Goal: Information Seeking & Learning: Learn about a topic

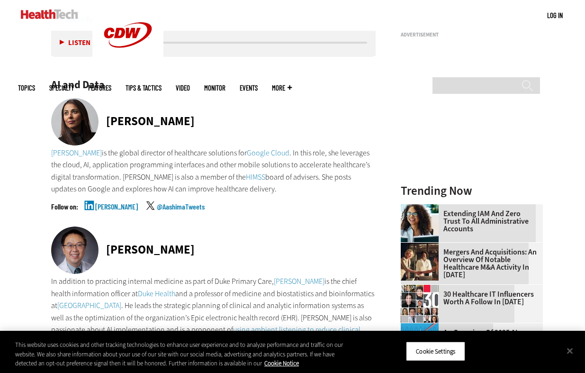
scroll to position [642, 0]
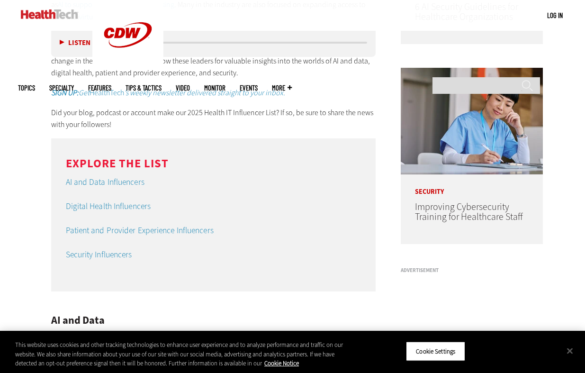
click at [109, 180] on link "AI and Data Influencers" at bounding box center [105, 181] width 79 height 11
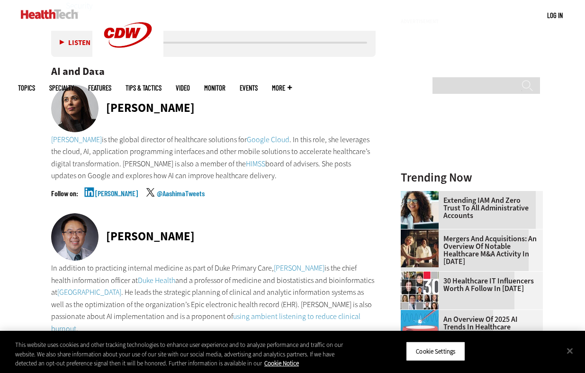
click at [99, 194] on link "[PERSON_NAME]" at bounding box center [116, 202] width 43 height 24
drag, startPoint x: 252, startPoint y: 176, endPoint x: 22, endPoint y: 134, distance: 233.8
copy p "[PERSON_NAME] is the global director of healthcare solutions for Google Cloud .…"
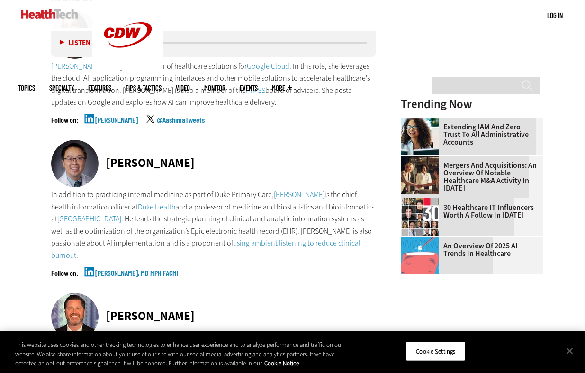
scroll to position [973, 0]
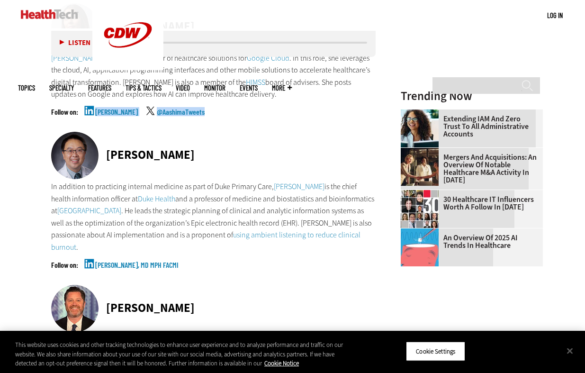
drag, startPoint x: 213, startPoint y: 111, endPoint x: 29, endPoint y: 113, distance: 184.4
copy div "[PERSON_NAME] @AashimaTweets"
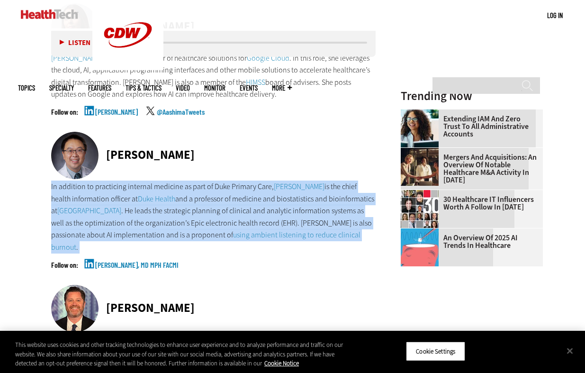
drag, startPoint x: 224, startPoint y: 268, endPoint x: 22, endPoint y: 183, distance: 218.9
copy div "In addition to practicing internal medicine as part of Duke Primary Care, [PERS…"
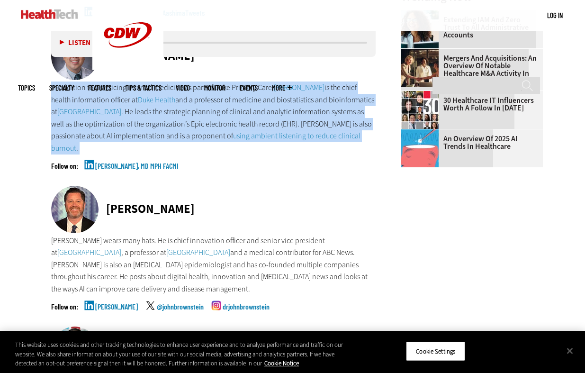
scroll to position [1068, 0]
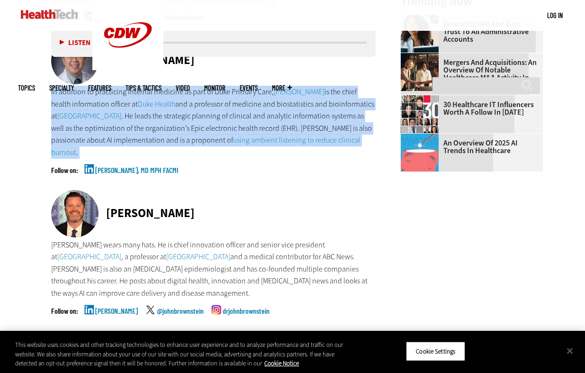
click at [145, 174] on link "[PERSON_NAME], MD MPH FACMI" at bounding box center [136, 178] width 83 height 24
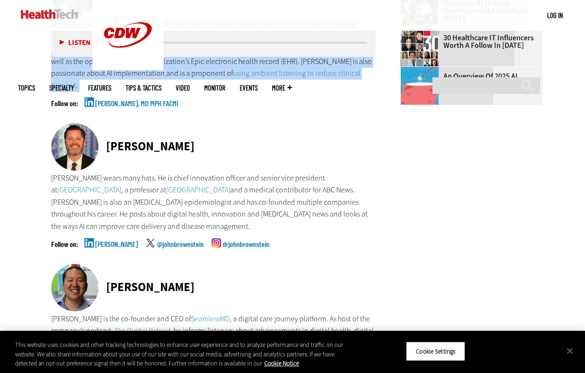
scroll to position [1156, 0]
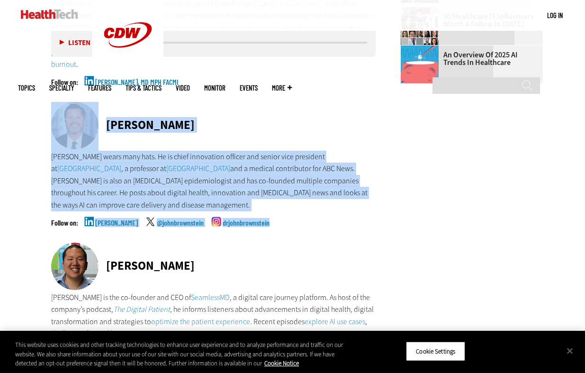
drag, startPoint x: 317, startPoint y: 226, endPoint x: 31, endPoint y: 114, distance: 306.7
copy div "[PERSON_NAME] [PERSON_NAME] wears many hats. He is chief innovation officer and…"
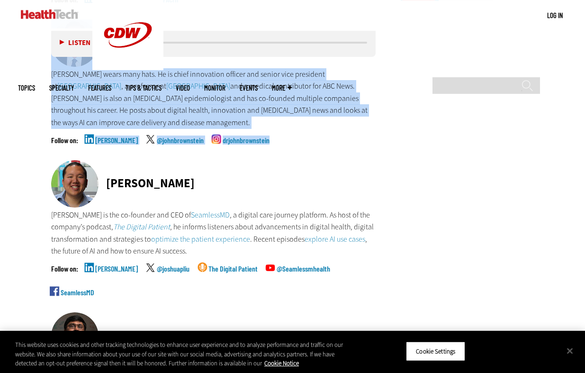
scroll to position [1274, 0]
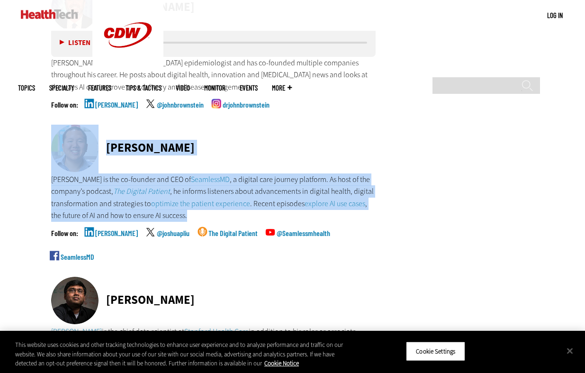
drag, startPoint x: 228, startPoint y: 218, endPoint x: 27, endPoint y: 146, distance: 213.4
copy div "[PERSON_NAME] [PERSON_NAME] is the co-founder and CEO of SeamlessMD , a digital…"
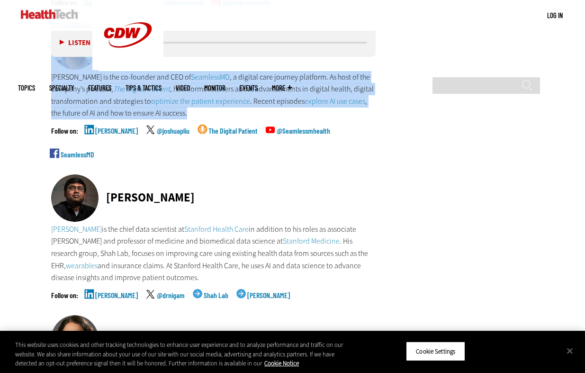
scroll to position [1452, 0]
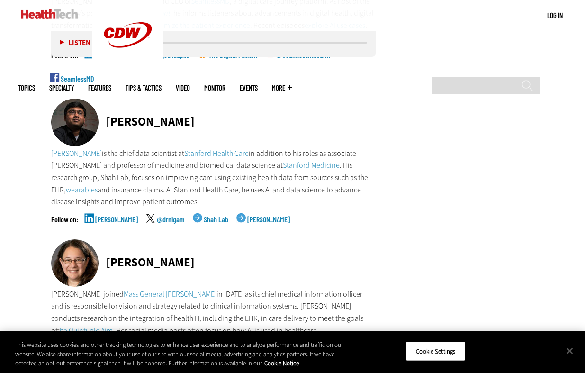
click at [184, 189] on p "[PERSON_NAME] is the chief data scientist at Stanford Health Care in addition t…" at bounding box center [213, 177] width 325 height 61
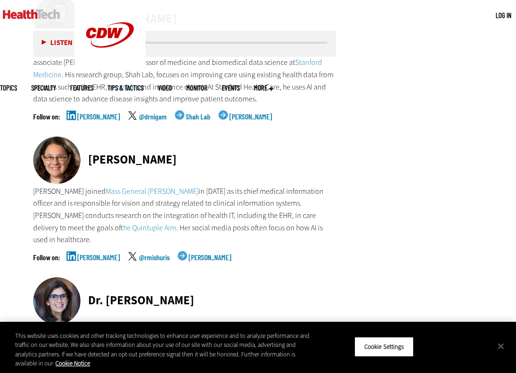
scroll to position [1551, 0]
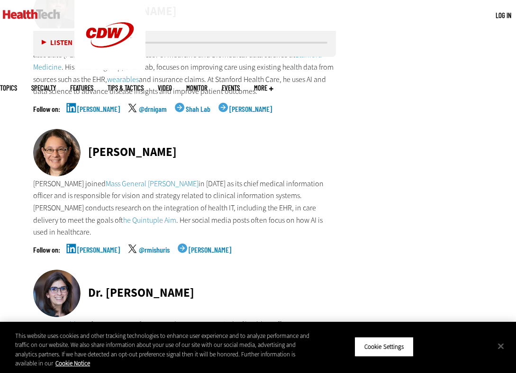
click at [286, 201] on p "[PERSON_NAME] joined Mass General [PERSON_NAME] in [DATE] as its chief medical …" at bounding box center [184, 208] width 303 height 61
click at [301, 209] on p "[PERSON_NAME] joined Mass General [PERSON_NAME] in [DATE] as its chief medical …" at bounding box center [184, 208] width 303 height 61
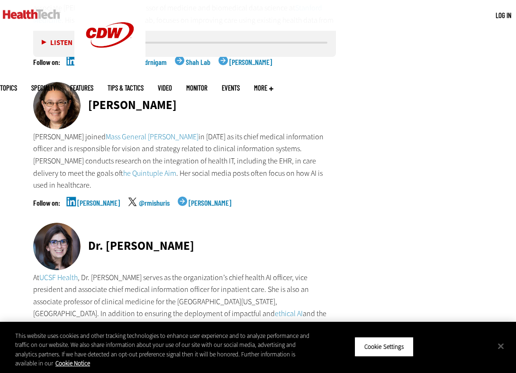
scroll to position [1599, 0]
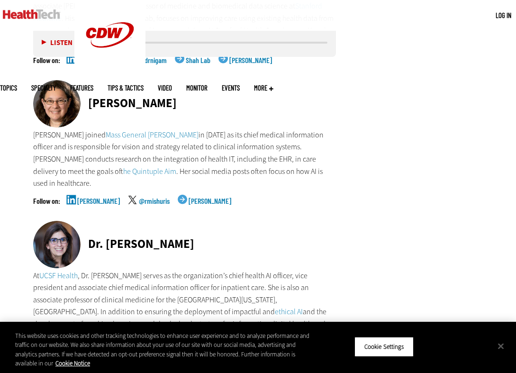
click at [318, 161] on p "[PERSON_NAME] joined Mass General [PERSON_NAME] in [DATE] as its chief medical …" at bounding box center [184, 159] width 303 height 61
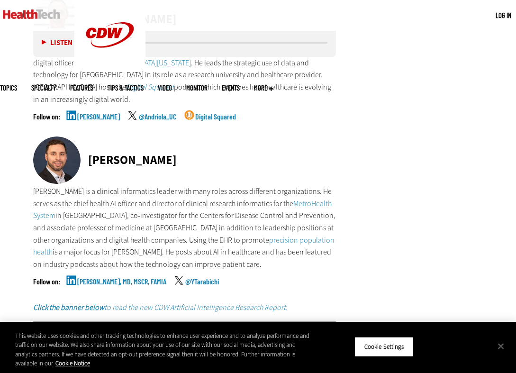
scroll to position [1891, 0]
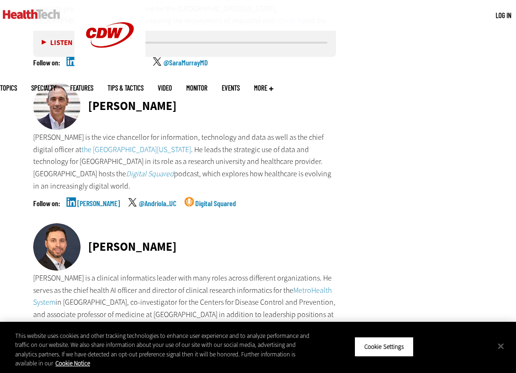
click at [295, 200] on div "[PERSON_NAME] @Andriola_UC Digital Squared" at bounding box center [184, 212] width 303 height 24
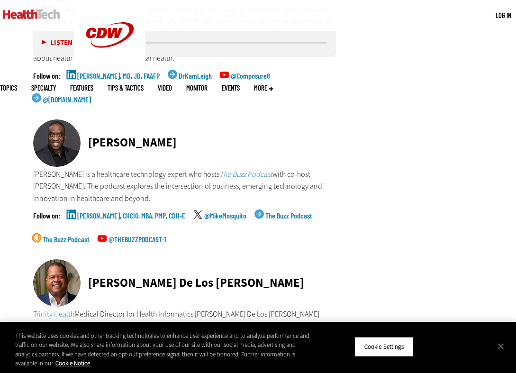
scroll to position [3185, 0]
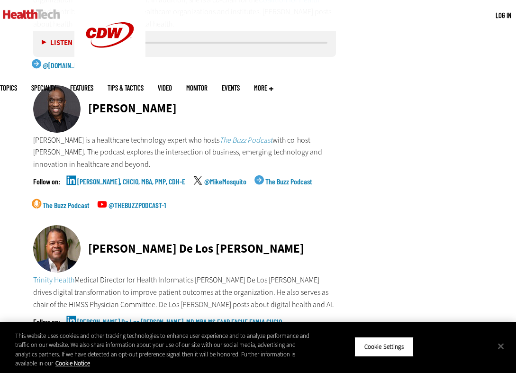
click at [247, 135] on em "Buzz Podcast" at bounding box center [252, 140] width 40 height 10
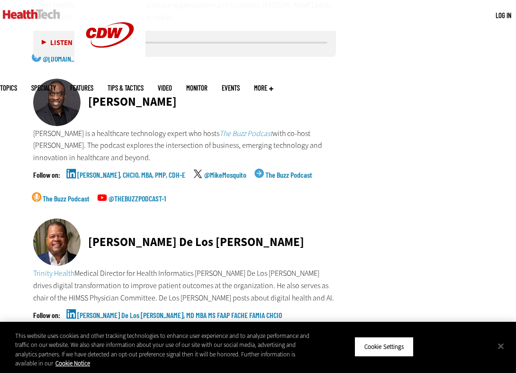
scroll to position [3193, 0]
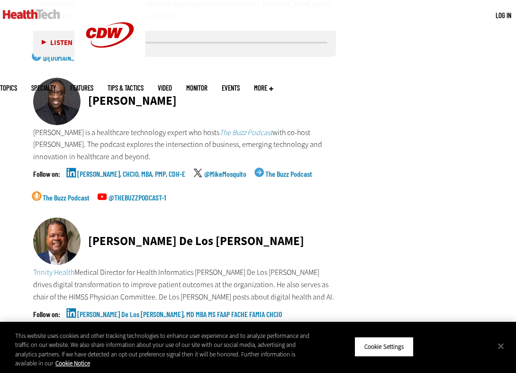
click at [321, 266] on p "Trinity Health Medical Director for Health Informatics [PERSON_NAME] De Los [PE…" at bounding box center [184, 284] width 303 height 37
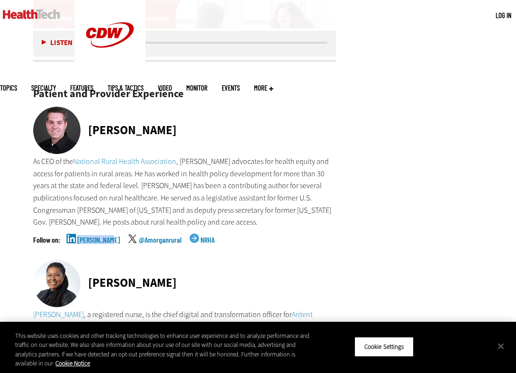
scroll to position [3861, 0]
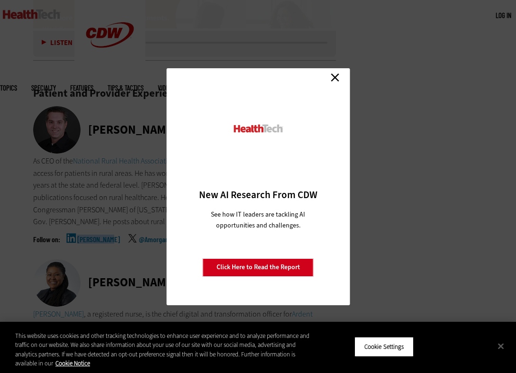
click at [338, 77] on link "Close" at bounding box center [335, 78] width 14 height 14
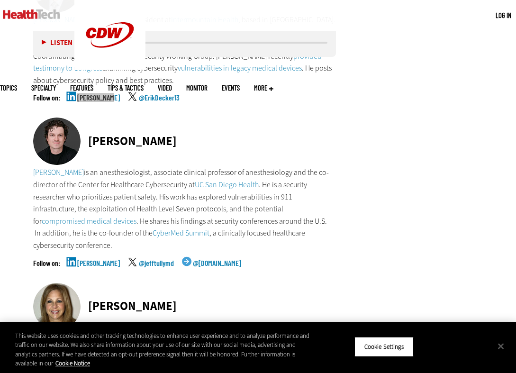
scroll to position [5326, 0]
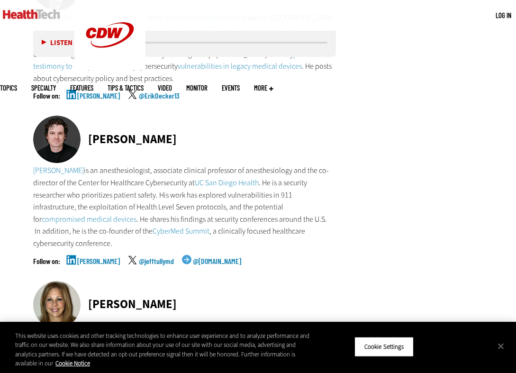
click at [301, 281] on div "[PERSON_NAME]" at bounding box center [184, 305] width 303 height 49
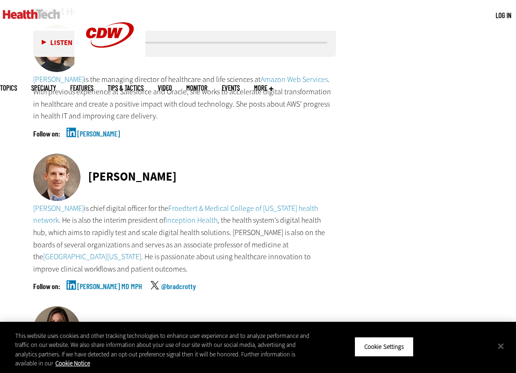
scroll to position [2390, 0]
click at [320, 215] on p "[PERSON_NAME] is chief digital officer for the Froedtert & Medical College of […" at bounding box center [184, 238] width 303 height 73
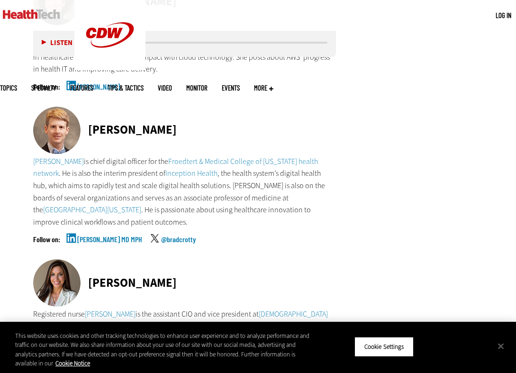
scroll to position [0, 0]
